Goal: Task Accomplishment & Management: Manage account settings

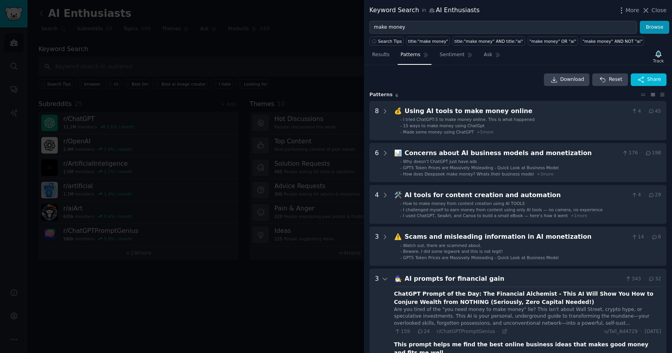
click at [294, 45] on div at bounding box center [336, 176] width 672 height 353
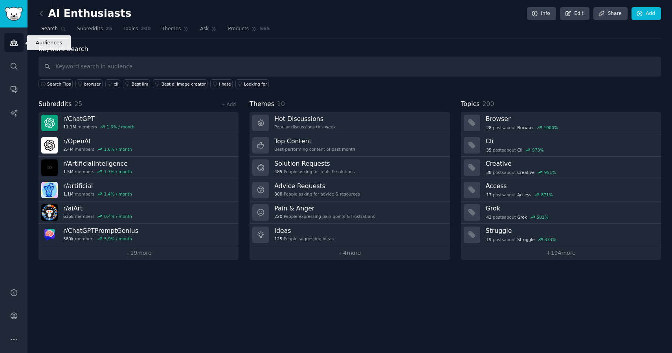
click at [17, 42] on icon "Sidebar" at bounding box center [14, 43] width 8 height 8
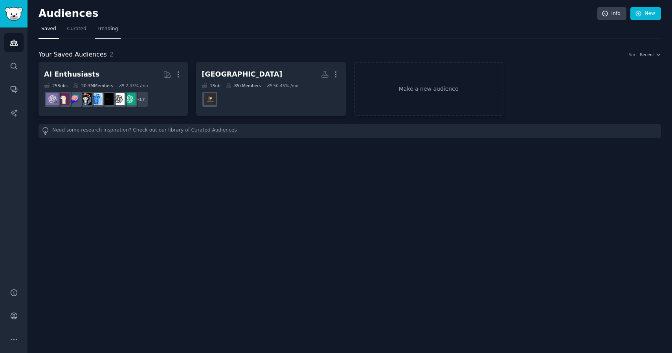
click at [105, 29] on span "Trending" at bounding box center [107, 29] width 20 height 7
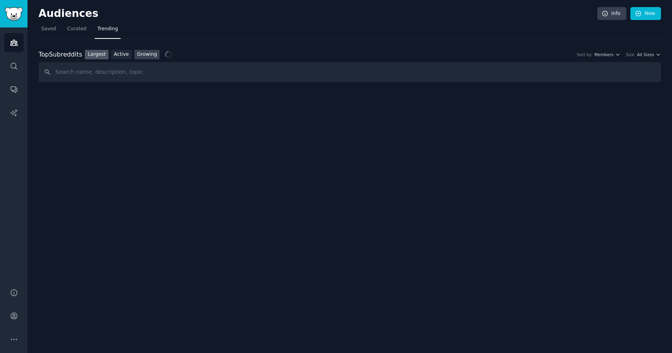
click at [148, 57] on link "Growing" at bounding box center [147, 55] width 26 height 10
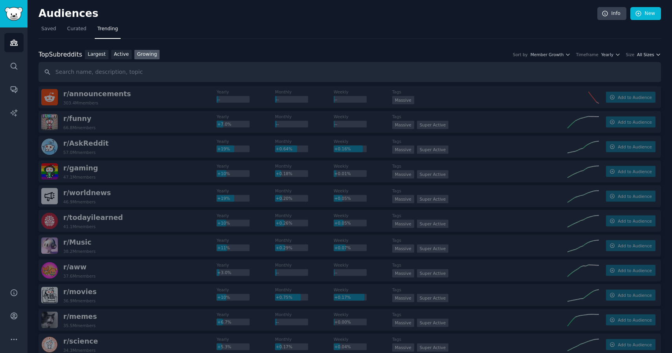
click at [655, 55] on icon "button" at bounding box center [658, 55] width 6 height 6
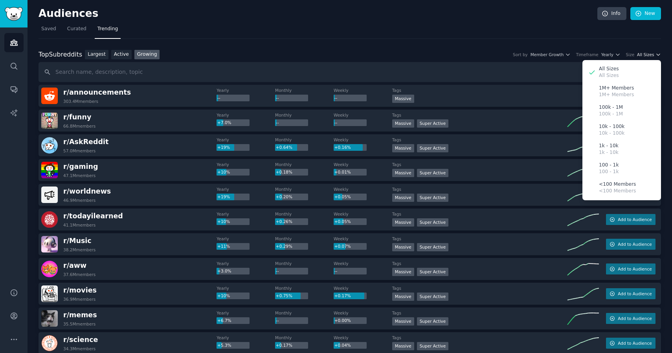
click at [655, 55] on icon "button" at bounding box center [658, 55] width 6 height 6
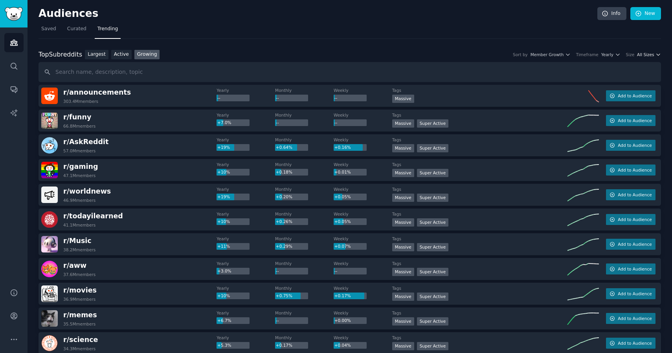
click at [655, 55] on icon "button" at bounding box center [658, 55] width 6 height 6
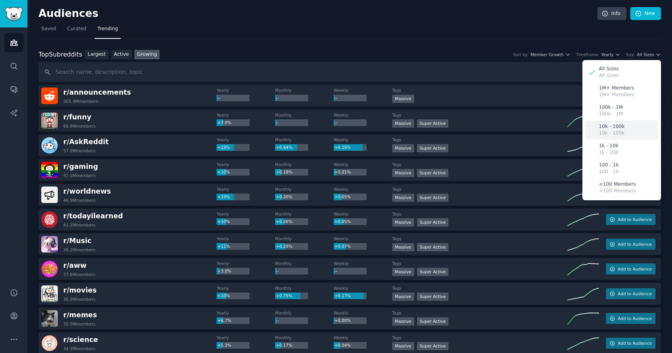
click at [614, 129] on p "10k - 100k" at bounding box center [612, 126] width 26 height 7
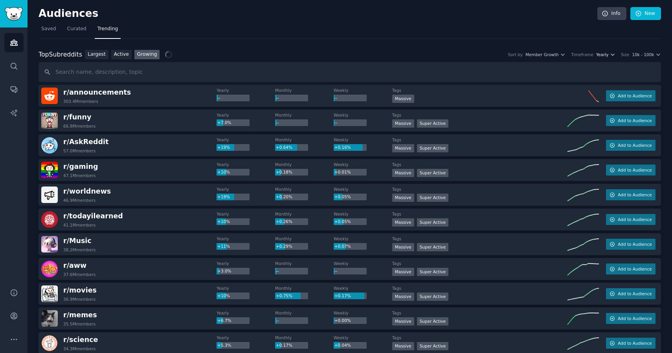
click at [609, 57] on button "Yearly" at bounding box center [605, 55] width 19 height 6
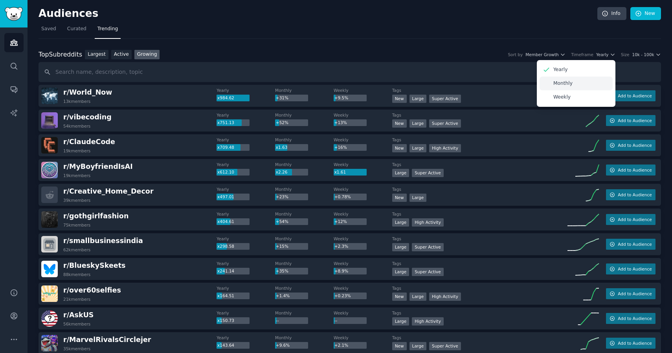
click at [575, 82] on div "Monthly" at bounding box center [576, 84] width 73 height 14
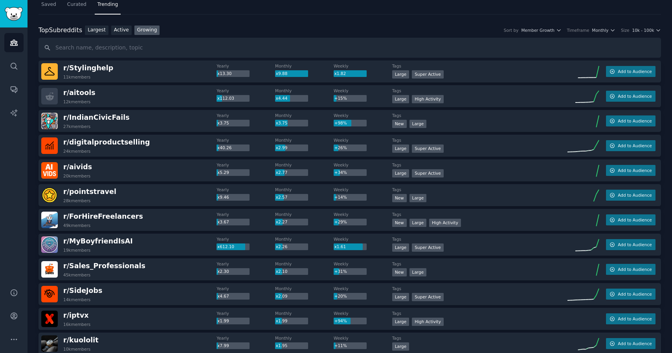
scroll to position [25, 0]
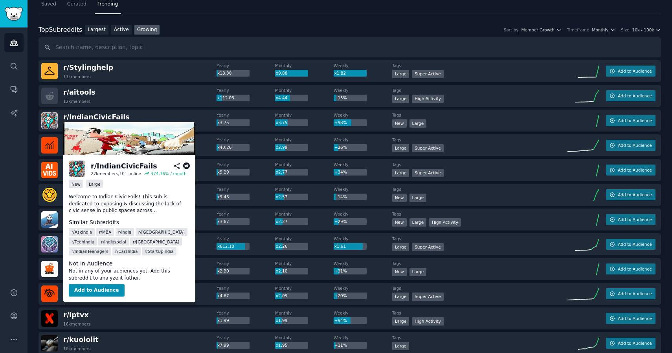
click at [119, 210] on p "Welcome to Indian Civic Fails! This sub is dedicated to exposing & discussing t…" at bounding box center [129, 204] width 121 height 21
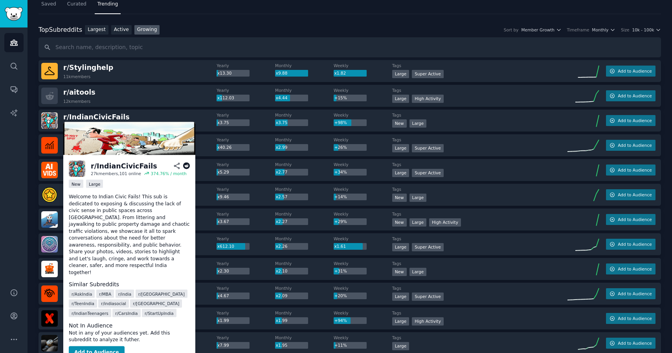
click at [187, 98] on div "r/ aitools 12k members" at bounding box center [128, 96] width 175 height 17
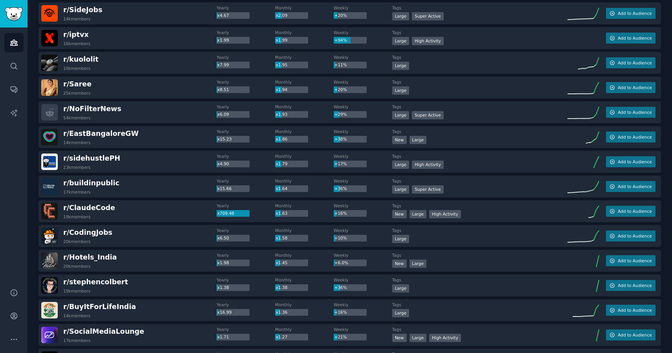
scroll to position [0, 0]
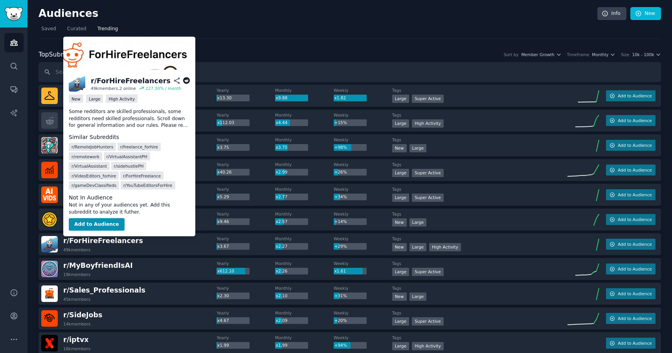
click at [136, 123] on p "Some redditors are skilled professionals, some redditors need skilled professio…" at bounding box center [129, 118] width 121 height 21
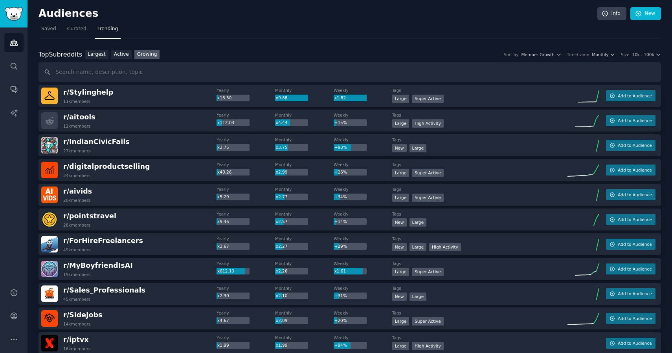
click at [157, 244] on div "r/ ForHireFreelancers 49k members" at bounding box center [128, 244] width 175 height 17
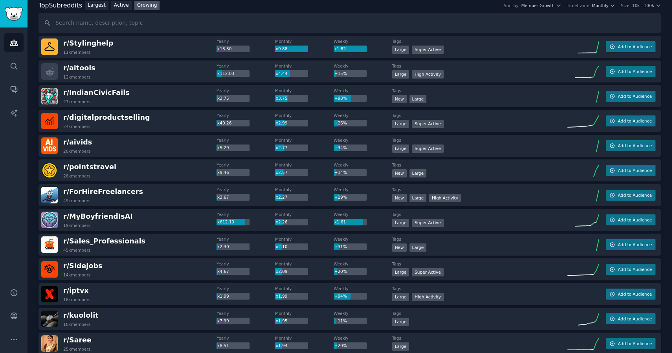
scroll to position [48, 0]
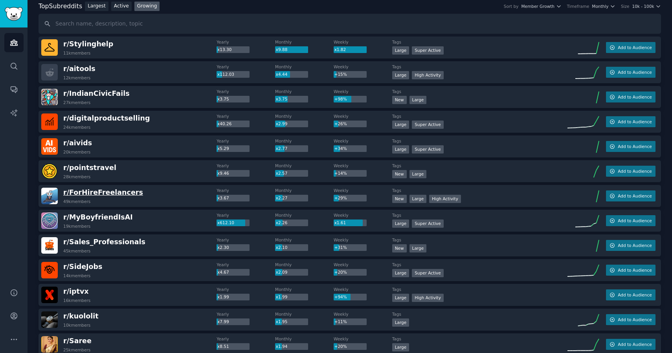
click at [110, 190] on span "r/ ForHireFreelancers" at bounding box center [103, 193] width 80 height 8
click at [106, 193] on span "r/ ForHireFreelancers" at bounding box center [103, 193] width 80 height 8
click at [164, 342] on div "r/ [PERSON_NAME] 25k members" at bounding box center [128, 344] width 175 height 17
click at [123, 193] on span "r/ ForHireFreelancers" at bounding box center [103, 193] width 80 height 8
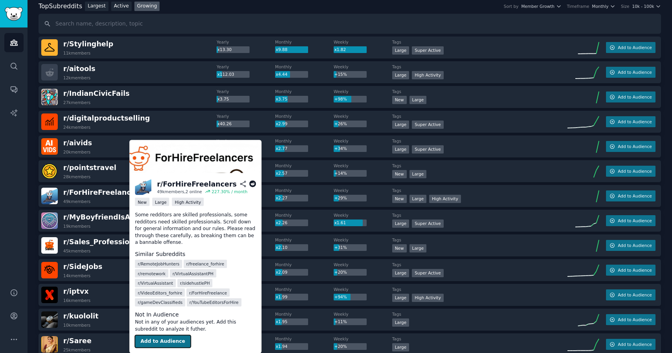
click at [164, 341] on button "Add to Audience" at bounding box center [163, 342] width 56 height 13
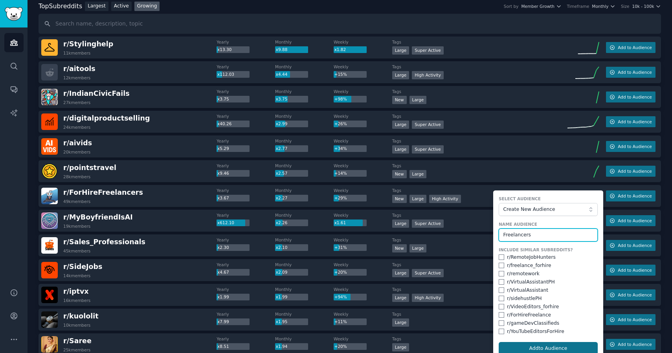
type input "Freelancers"
click at [549, 350] on button "Add to Audience" at bounding box center [548, 348] width 99 height 13
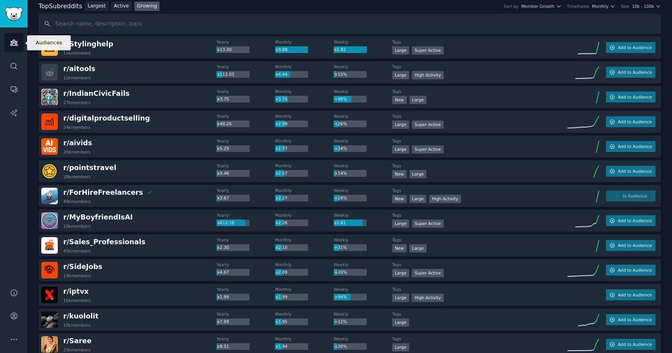
click at [18, 43] on icon "Sidebar" at bounding box center [14, 43] width 8 height 8
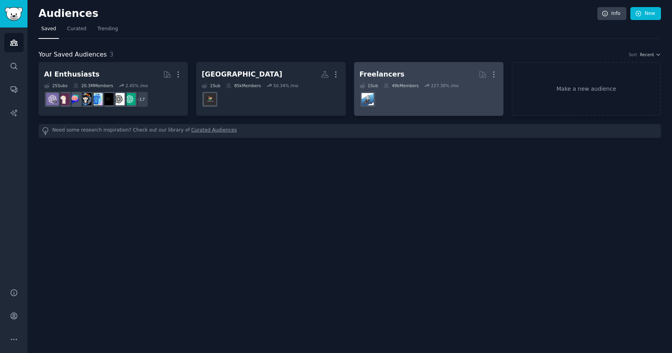
click at [423, 102] on dd at bounding box center [429, 99] width 138 height 22
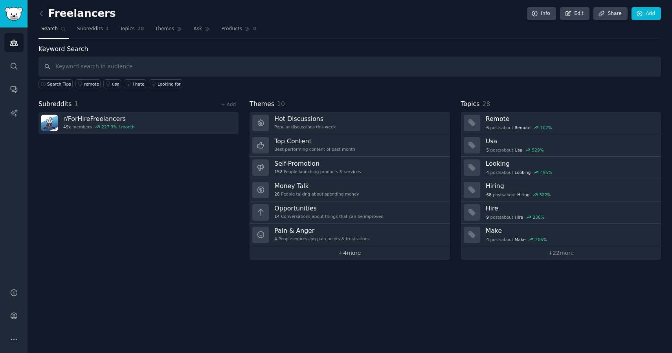
click at [347, 255] on link "+ 4 more" at bounding box center [350, 253] width 200 height 14
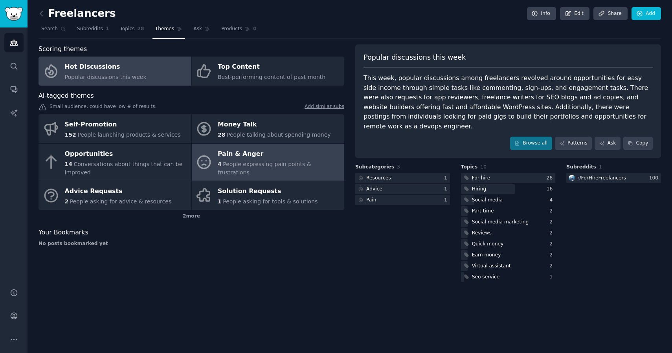
click at [237, 154] on div "Pain & Anger" at bounding box center [279, 154] width 123 height 13
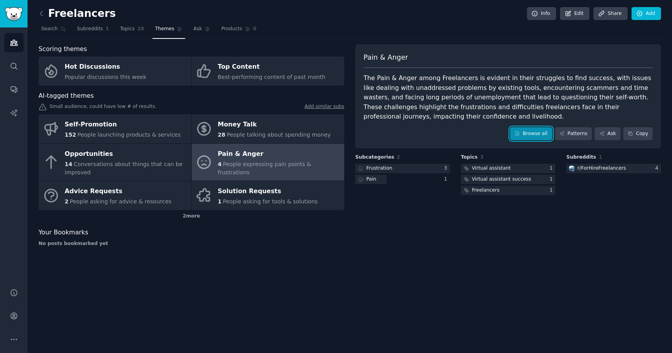
click at [534, 134] on link "Browse all" at bounding box center [531, 133] width 42 height 13
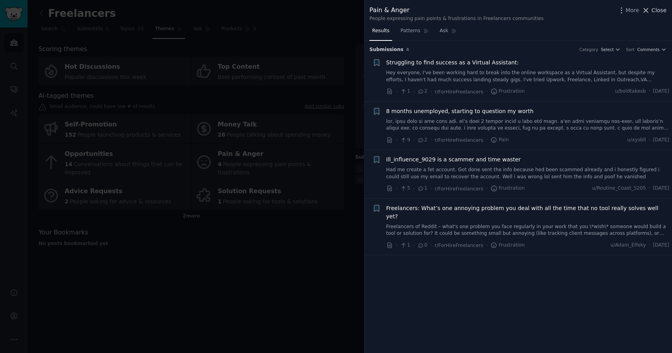
click at [648, 7] on icon at bounding box center [646, 10] width 8 height 8
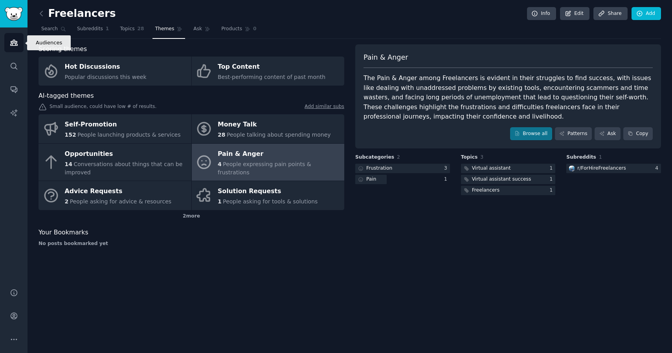
click at [10, 43] on icon "Sidebar" at bounding box center [14, 43] width 8 height 8
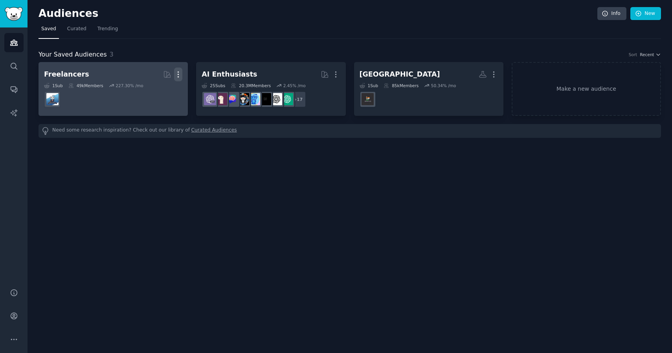
click at [178, 79] on button "More" at bounding box center [178, 75] width 8 height 14
click at [153, 92] on p "Delete" at bounding box center [157, 91] width 18 height 8
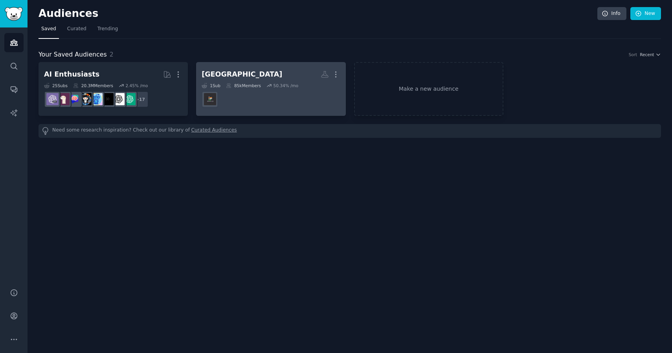
click at [271, 95] on dd "r/Indian_flex" at bounding box center [271, 99] width 138 height 22
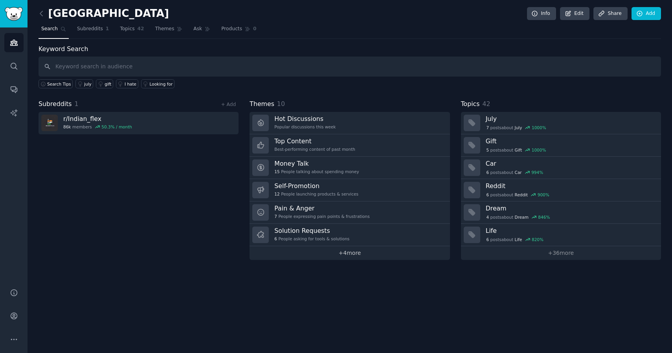
click at [354, 257] on link "+ 4 more" at bounding box center [350, 253] width 200 height 14
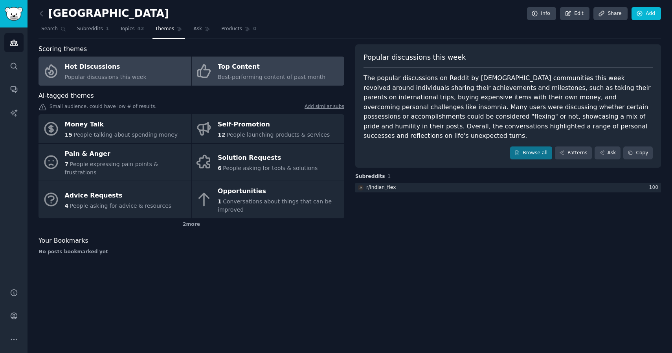
click at [234, 68] on div "Top Content" at bounding box center [272, 67] width 108 height 13
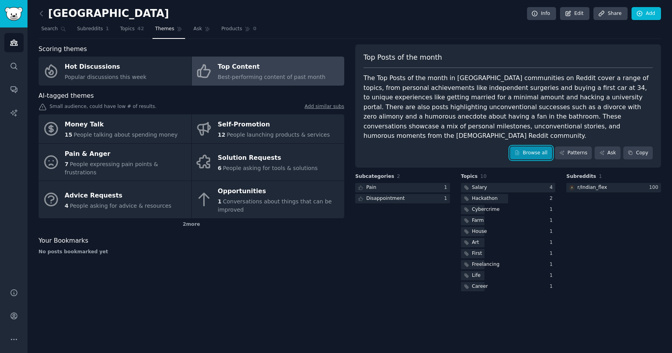
click at [531, 147] on link "Browse all" at bounding box center [531, 153] width 42 height 13
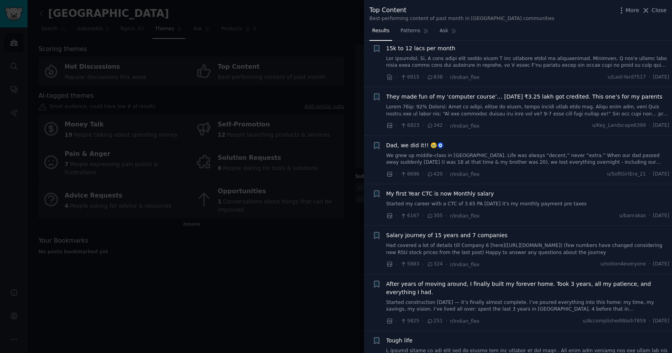
scroll to position [499, 0]
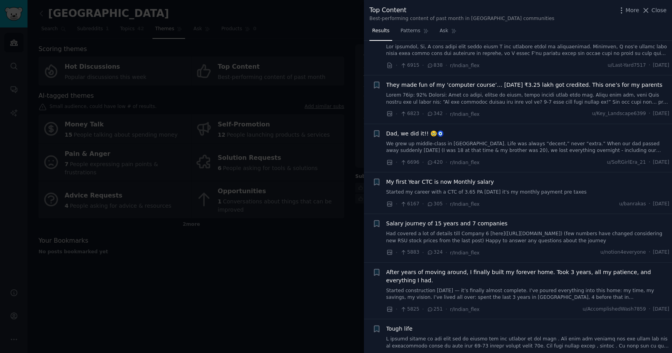
click at [648, 14] on div "More Close" at bounding box center [641, 11] width 49 height 10
click at [650, 13] on icon at bounding box center [646, 10] width 8 height 8
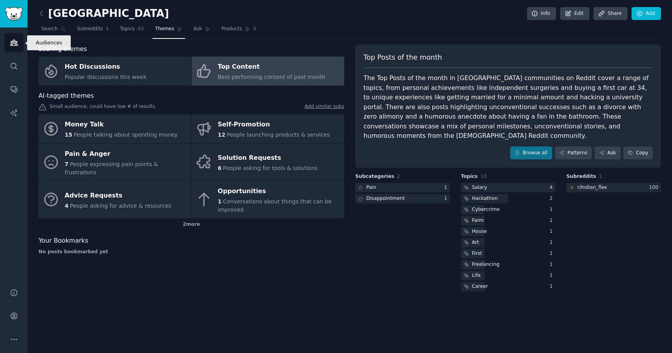
click at [11, 43] on icon "Sidebar" at bounding box center [14, 43] width 8 height 8
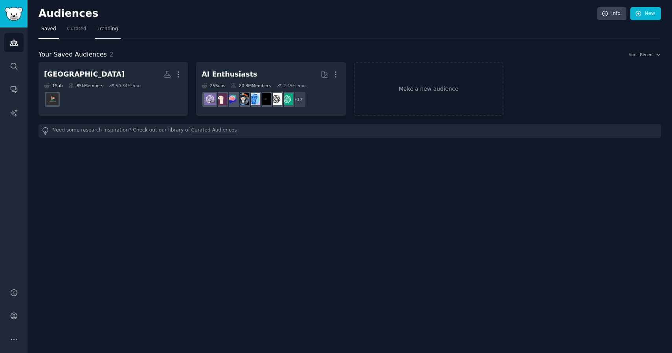
click at [110, 29] on span "Trending" at bounding box center [107, 29] width 20 height 7
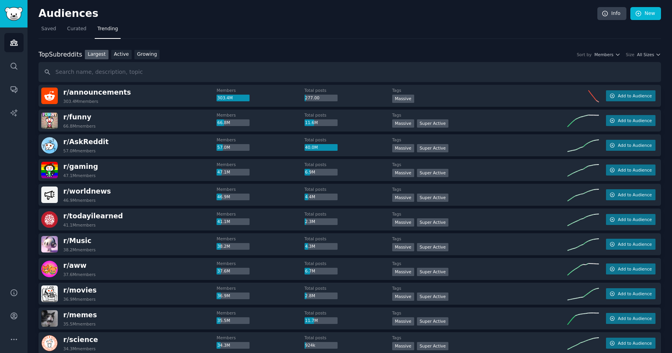
click at [149, 60] on div "Top Subreddits Top Subreddits Largest Active Growing Sort by Members Size All S…" at bounding box center [350, 66] width 622 height 33
click at [146, 52] on link "Growing" at bounding box center [147, 55] width 26 height 10
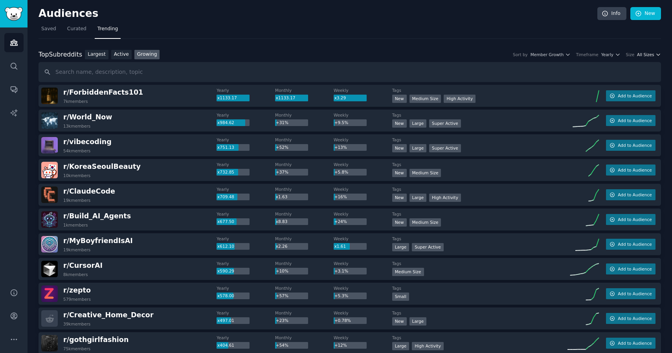
click at [646, 55] on span "All Sizes" at bounding box center [645, 55] width 17 height 6
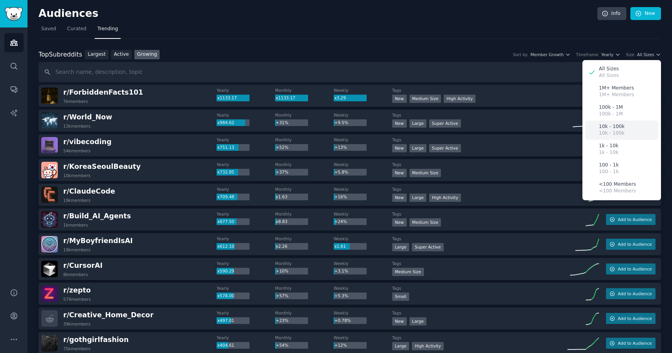
click at [604, 123] on p "10k - 100k" at bounding box center [612, 126] width 26 height 7
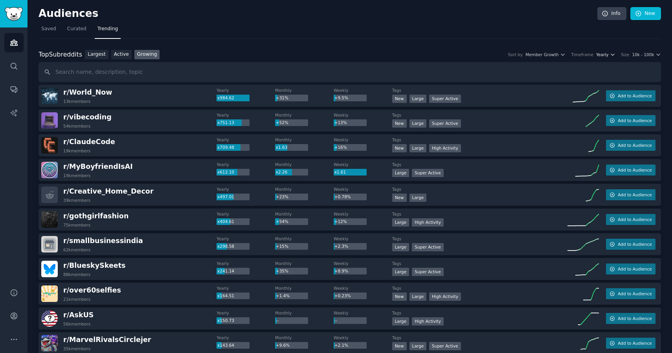
click at [605, 54] on span "Yearly" at bounding box center [602, 55] width 12 height 6
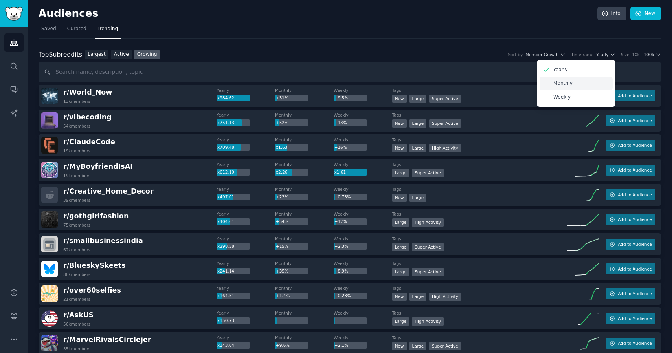
click at [577, 83] on div "Monthly" at bounding box center [576, 84] width 73 height 14
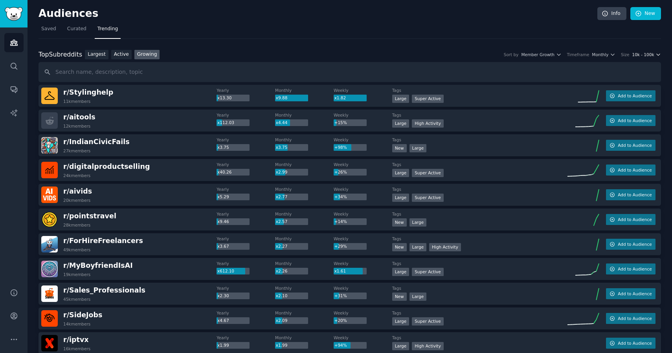
click at [646, 56] on span "10k - 100k" at bounding box center [643, 55] width 22 height 6
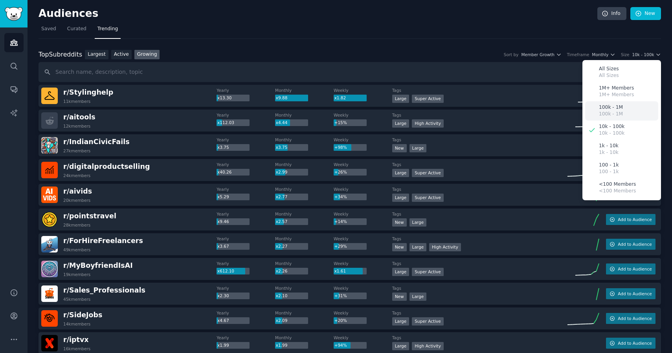
click at [608, 109] on p "100k - 1M" at bounding box center [611, 107] width 24 height 7
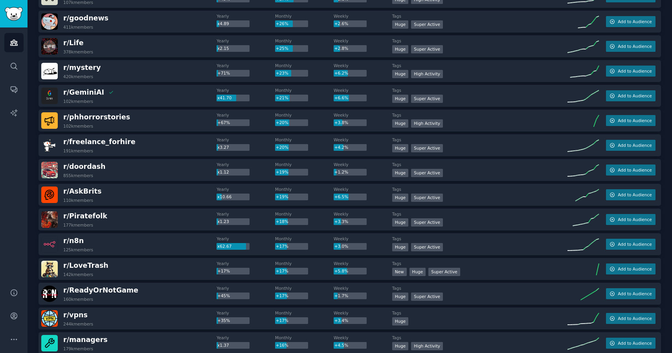
scroll to position [200, 0]
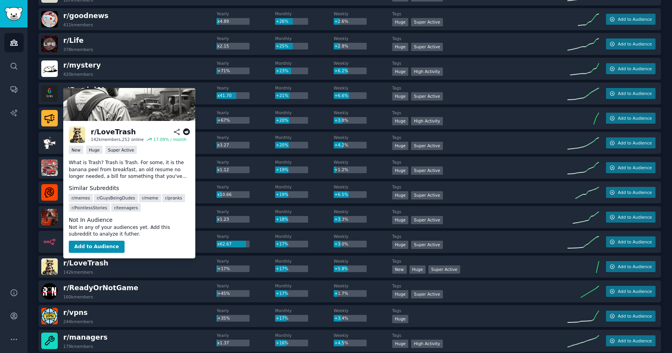
click at [143, 169] on p "What is Trash? Trash is Trash. For some, it is the banana peel from breakfast, …" at bounding box center [129, 170] width 121 height 21
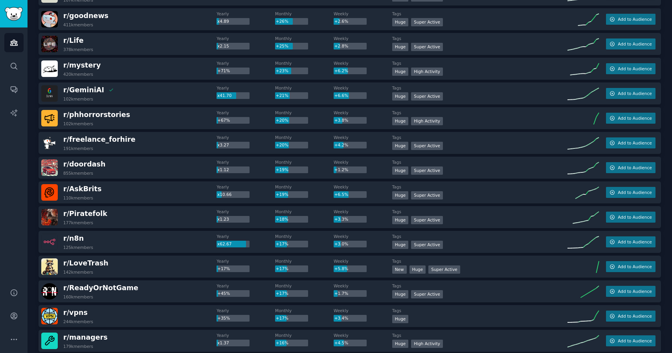
click at [152, 271] on div "r/ LoveTrash 142k members" at bounding box center [128, 267] width 175 height 17
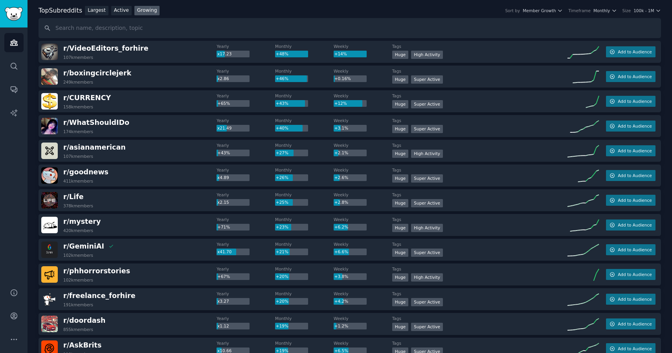
scroll to position [44, 0]
click at [98, 271] on span "r/ phhorrorstories" at bounding box center [96, 272] width 67 height 8
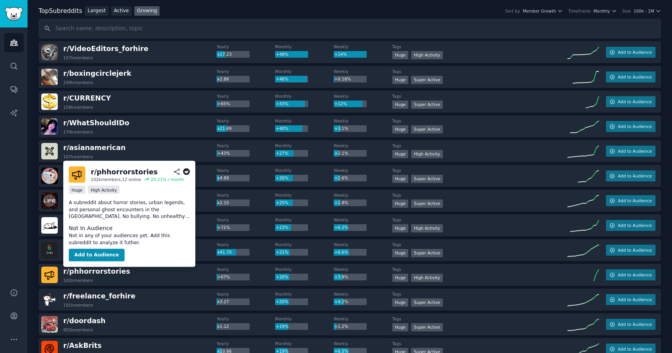
click at [93, 276] on span "r/ phhorrorstories" at bounding box center [96, 272] width 67 height 10
click at [185, 173] on icon at bounding box center [186, 172] width 7 height 7
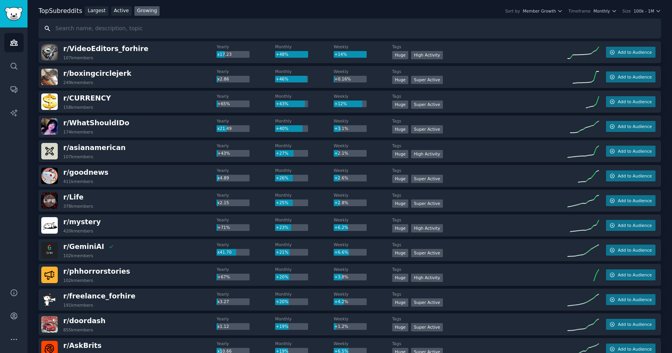
click at [198, 20] on input "text" at bounding box center [350, 28] width 622 height 20
click at [621, 55] on button "Add to Audience" at bounding box center [631, 52] width 50 height 11
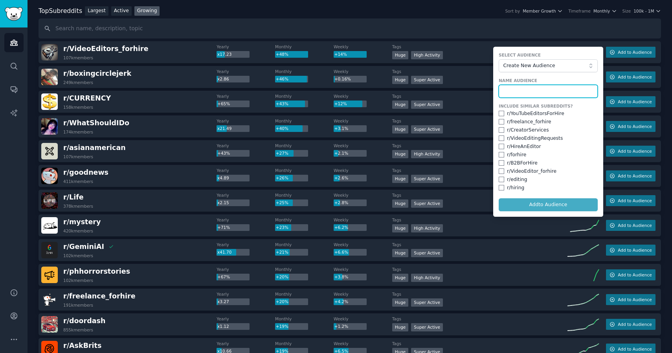
click at [546, 90] on input "text" at bounding box center [548, 91] width 99 height 13
click at [501, 114] on input "checkbox" at bounding box center [502, 114] width 6 height 6
checkbox input "true"
click at [532, 90] on input "text" at bounding box center [548, 91] width 99 height 13
type input "Video"
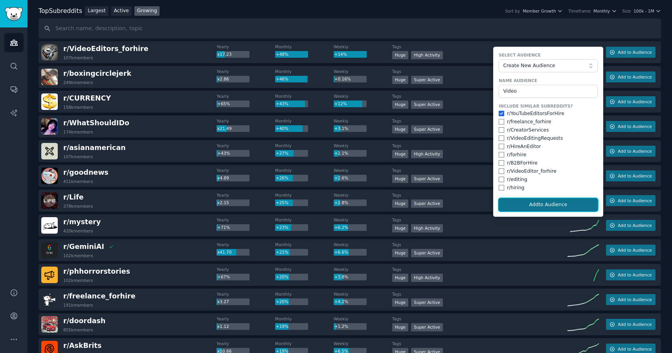
click at [551, 204] on button "Add to Audience" at bounding box center [548, 204] width 99 height 13
checkbox input "false"
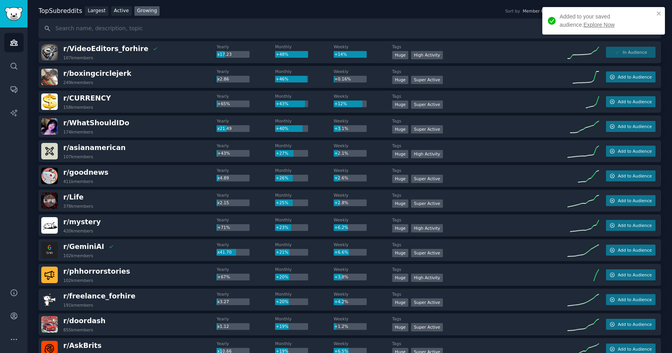
click at [584, 22] on link "Explore Now" at bounding box center [599, 25] width 31 height 6
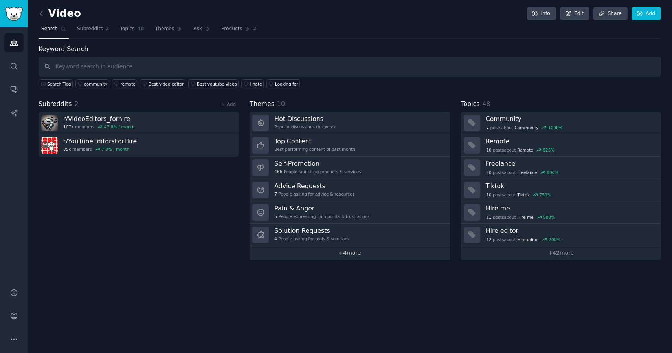
click at [350, 255] on link "+ 4 more" at bounding box center [350, 253] width 200 height 14
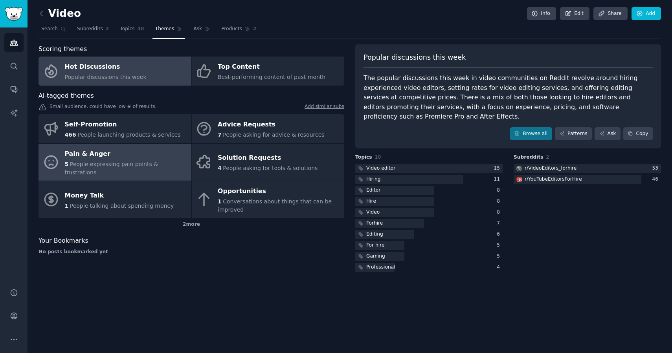
click at [130, 156] on div "Pain & Anger" at bounding box center [126, 154] width 123 height 13
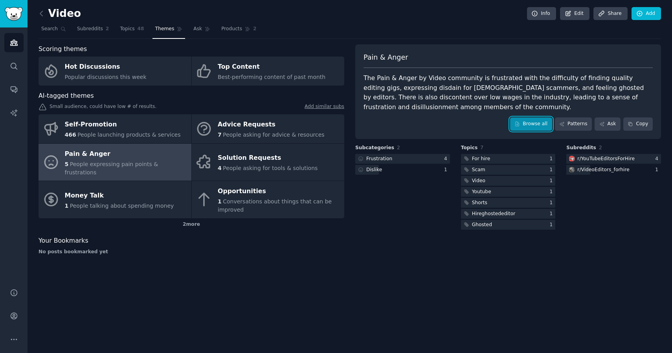
click at [532, 121] on link "Browse all" at bounding box center [531, 124] width 42 height 13
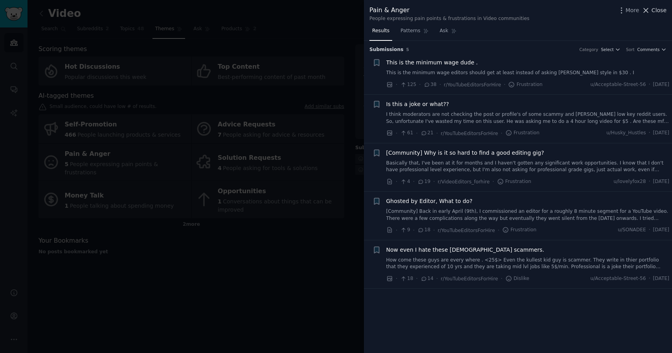
click at [646, 9] on icon at bounding box center [646, 10] width 8 height 8
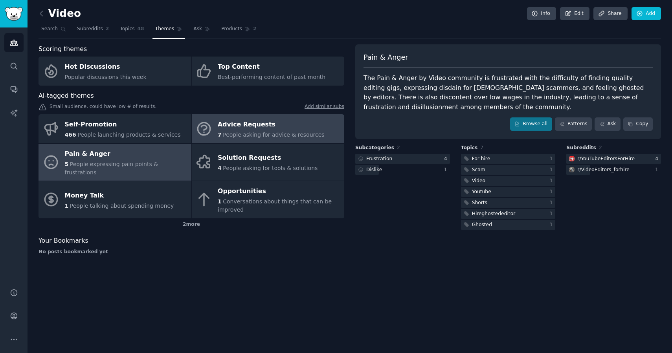
click at [252, 133] on span "People asking for advice & resources" at bounding box center [273, 135] width 101 height 6
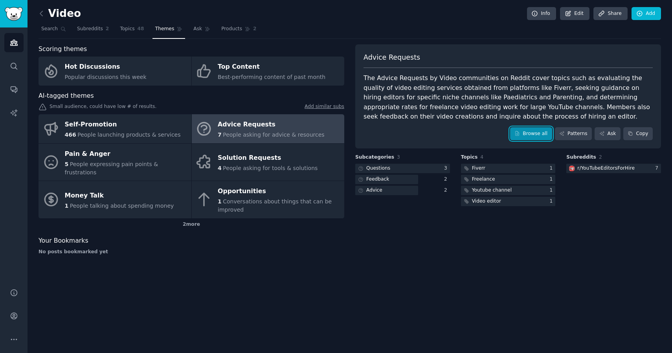
click at [533, 134] on link "Browse all" at bounding box center [531, 133] width 42 height 13
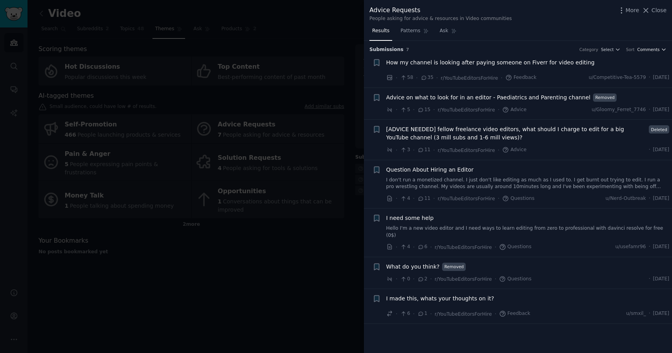
click at [646, 48] on span "Comments" at bounding box center [648, 50] width 22 height 6
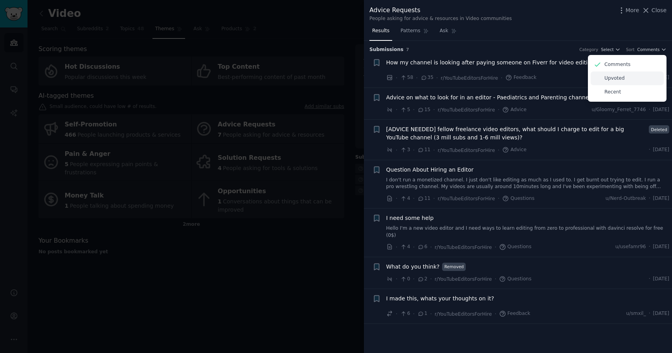
click at [614, 78] on p "Upvoted" at bounding box center [614, 78] width 20 height 7
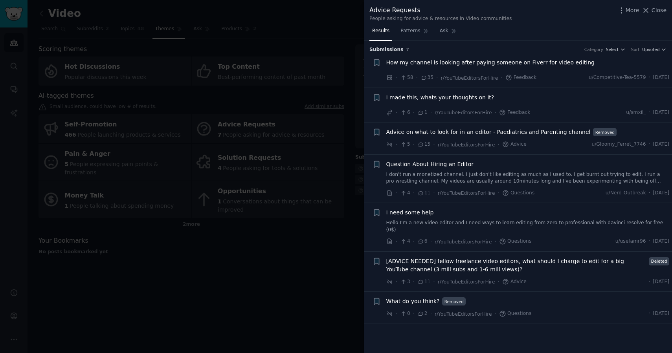
click at [527, 67] on div "How my channel is looking after paying someone on Fiverr for video editing" at bounding box center [527, 64] width 283 height 11
click at [525, 64] on span "How my channel is looking after paying someone on Fiverr for video editing" at bounding box center [490, 63] width 208 height 8
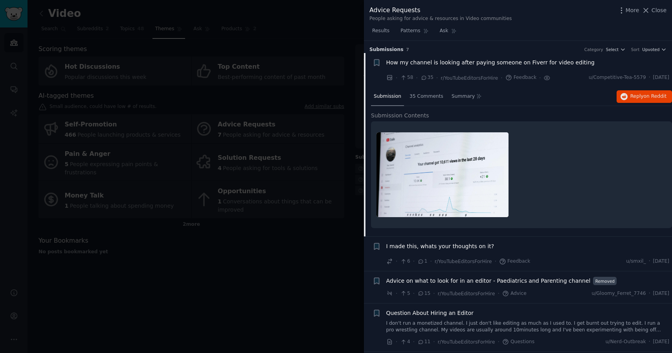
scroll to position [12, 0]
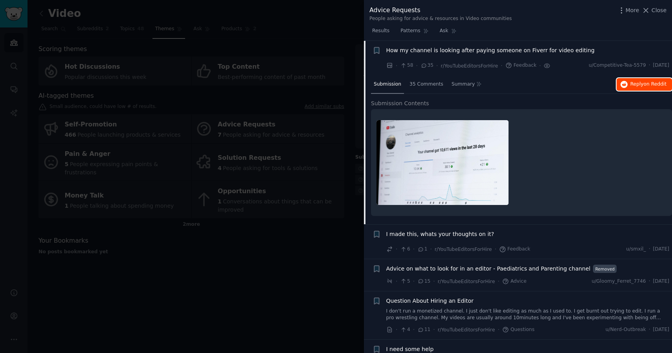
click at [645, 86] on span "on Reddit" at bounding box center [655, 84] width 23 height 6
click at [648, 12] on icon at bounding box center [646, 10] width 4 height 4
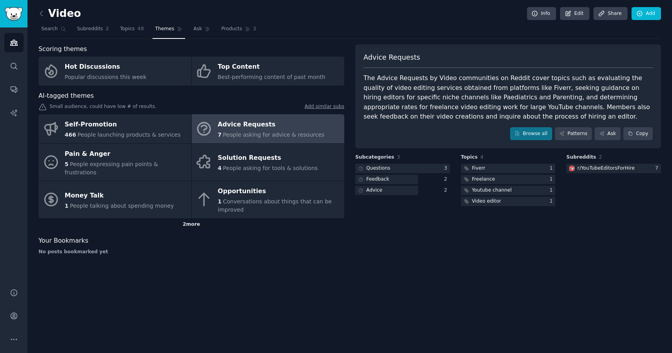
click at [189, 218] on div "2 more" at bounding box center [192, 224] width 306 height 13
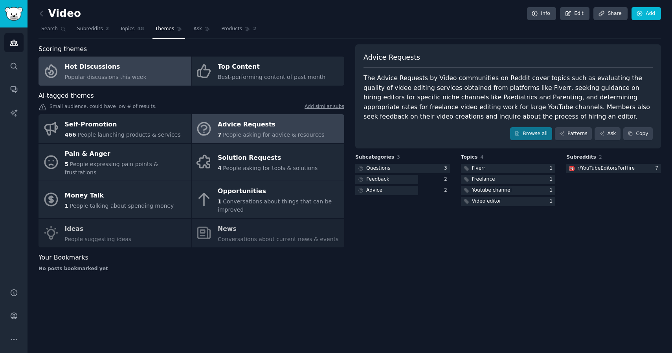
click at [124, 75] on span "Popular discussions this week" at bounding box center [106, 77] width 82 height 6
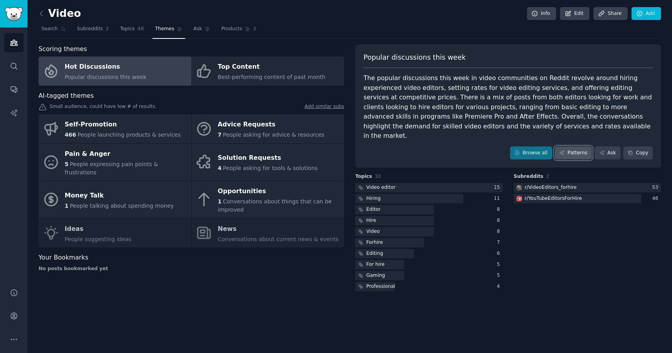
click at [572, 147] on link "Patterns" at bounding box center [573, 153] width 37 height 13
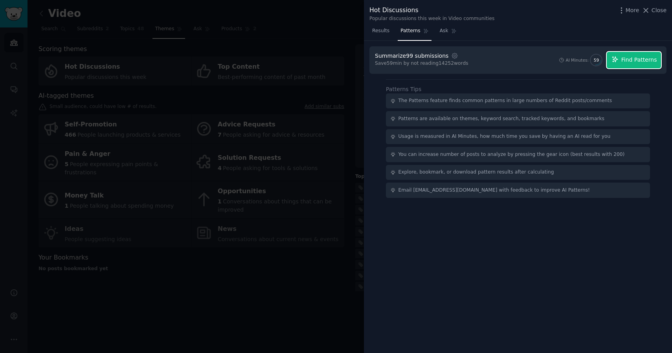
click at [635, 65] on button "Find Patterns" at bounding box center [634, 60] width 54 height 17
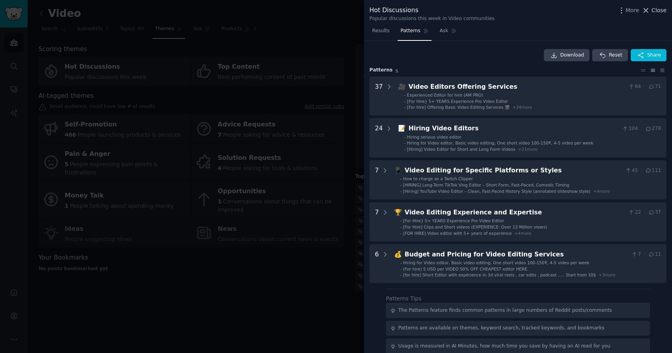
click at [648, 10] on icon at bounding box center [646, 10] width 8 height 8
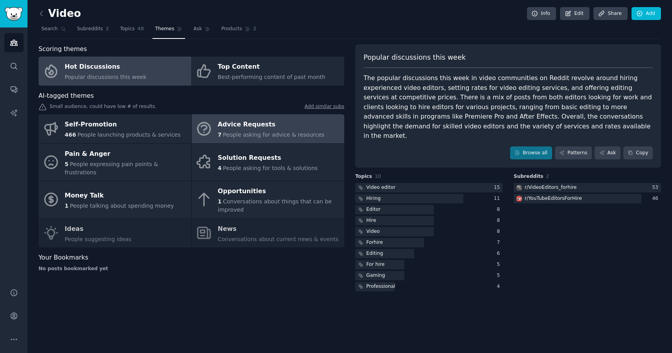
click at [244, 122] on div "Advice Requests" at bounding box center [271, 125] width 107 height 13
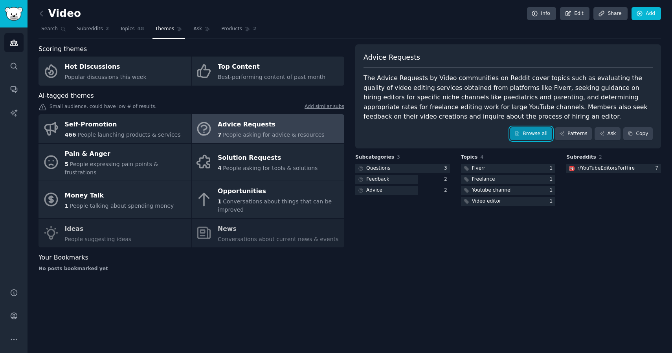
click at [534, 135] on link "Browse all" at bounding box center [531, 133] width 42 height 13
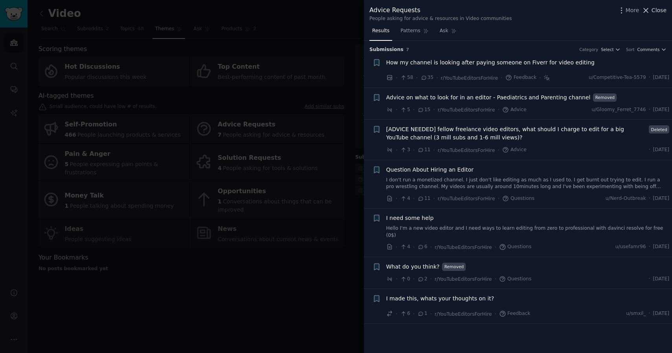
click at [650, 13] on icon at bounding box center [646, 10] width 8 height 8
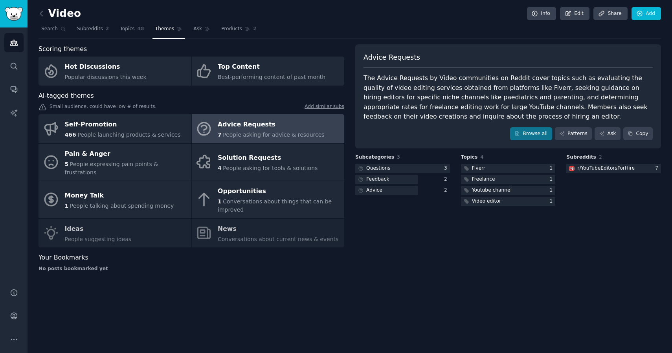
click at [24, 43] on div "Audiences Search Conversations AI Reports" at bounding box center [14, 154] width 28 height 252
click at [9, 43] on link "Audiences" at bounding box center [13, 42] width 19 height 19
